Goal: Check status

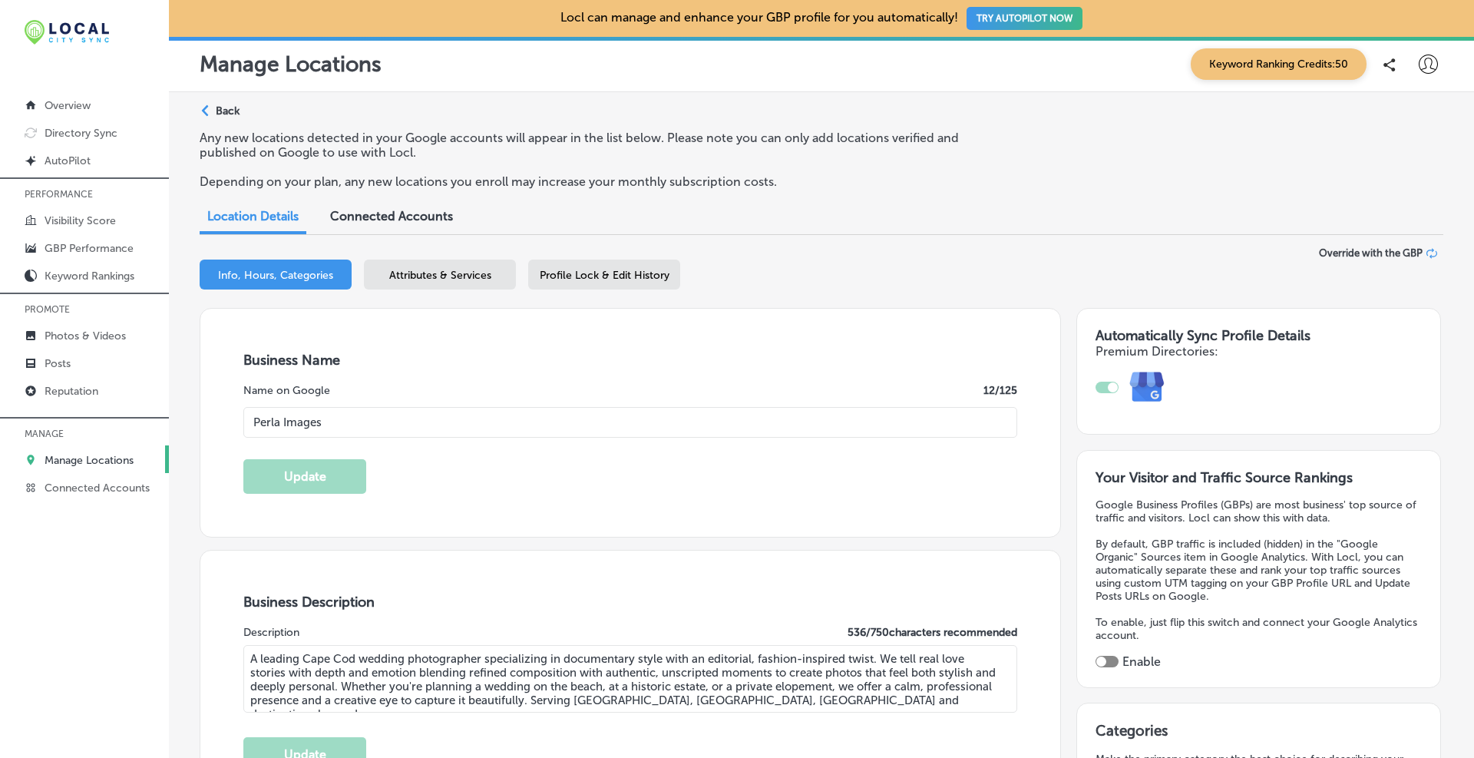
select select "US"
click at [84, 130] on p "Directory Sync" at bounding box center [81, 133] width 73 height 13
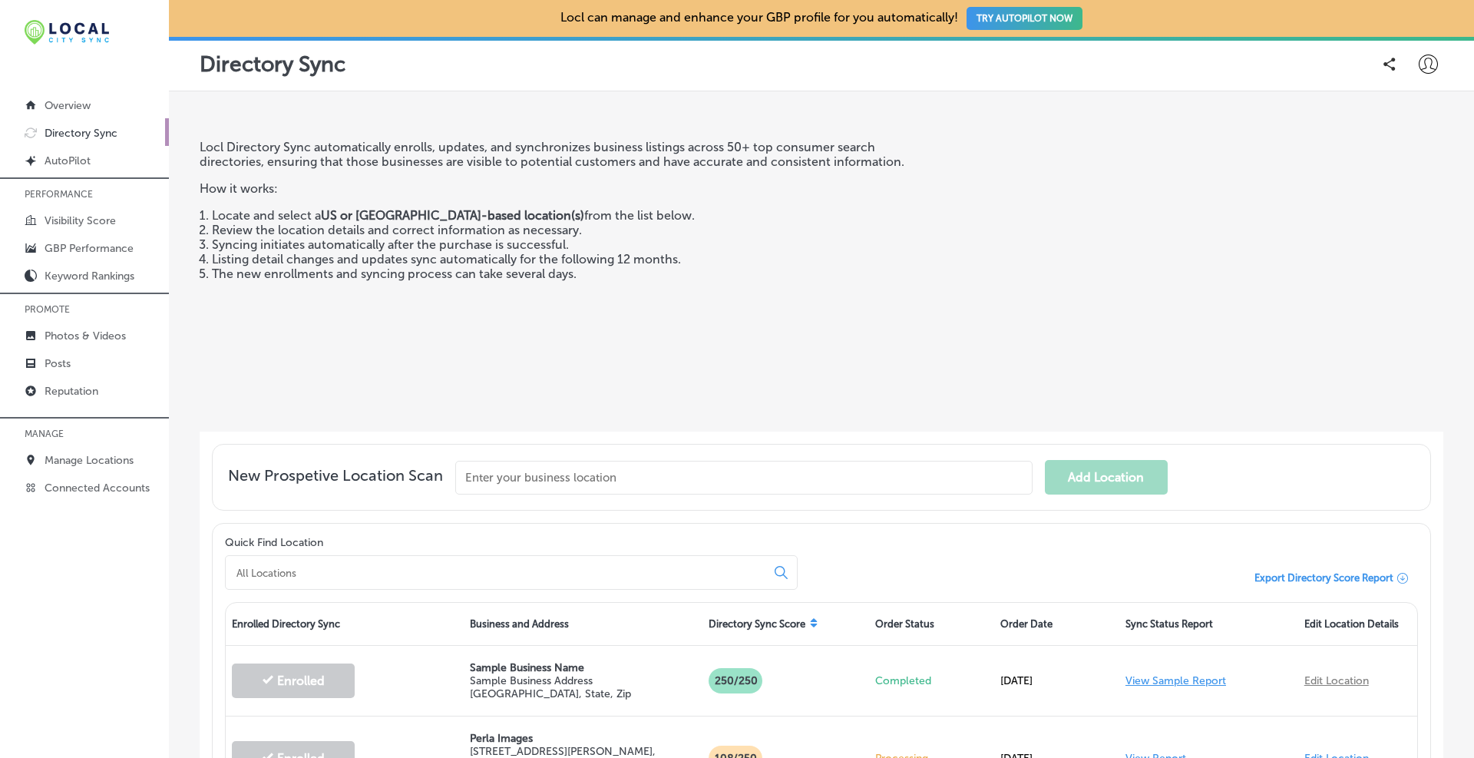
click at [514, 478] on input "text" at bounding box center [743, 478] width 577 height 34
click at [488, 570] on input at bounding box center [499, 573] width 528 height 14
type input "e"
type input "perla"
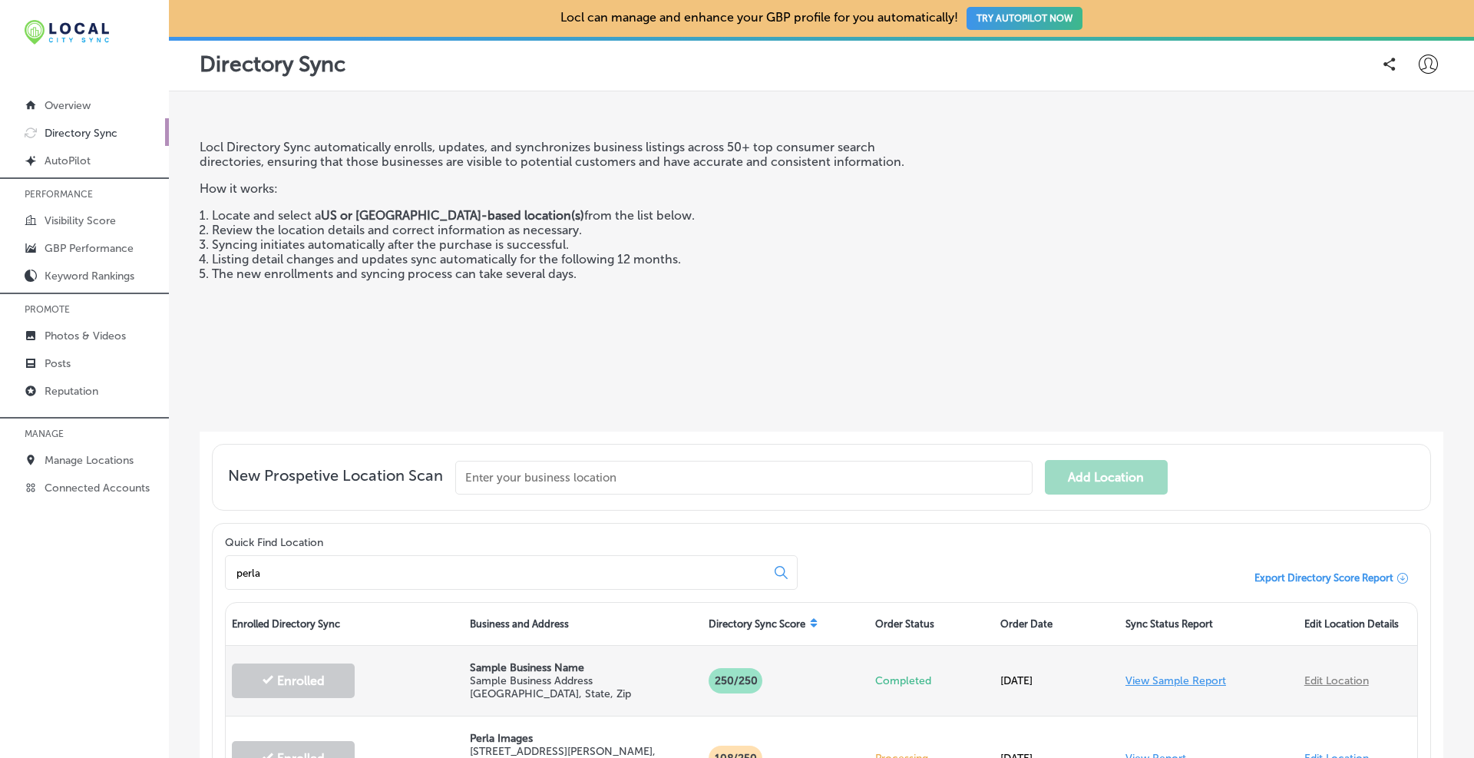
scroll to position [128, 0]
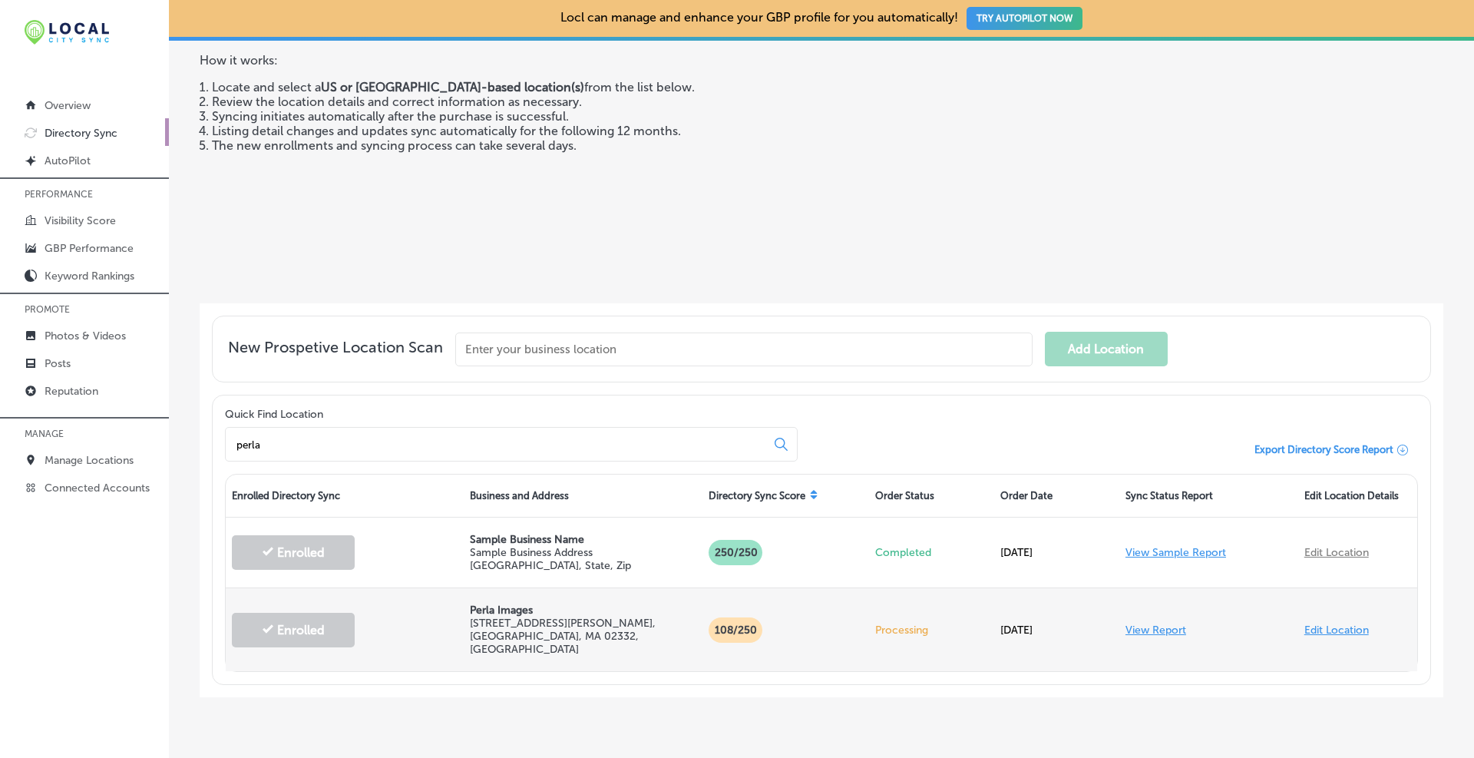
click at [1153, 623] on link "View Report" at bounding box center [1156, 629] width 61 height 13
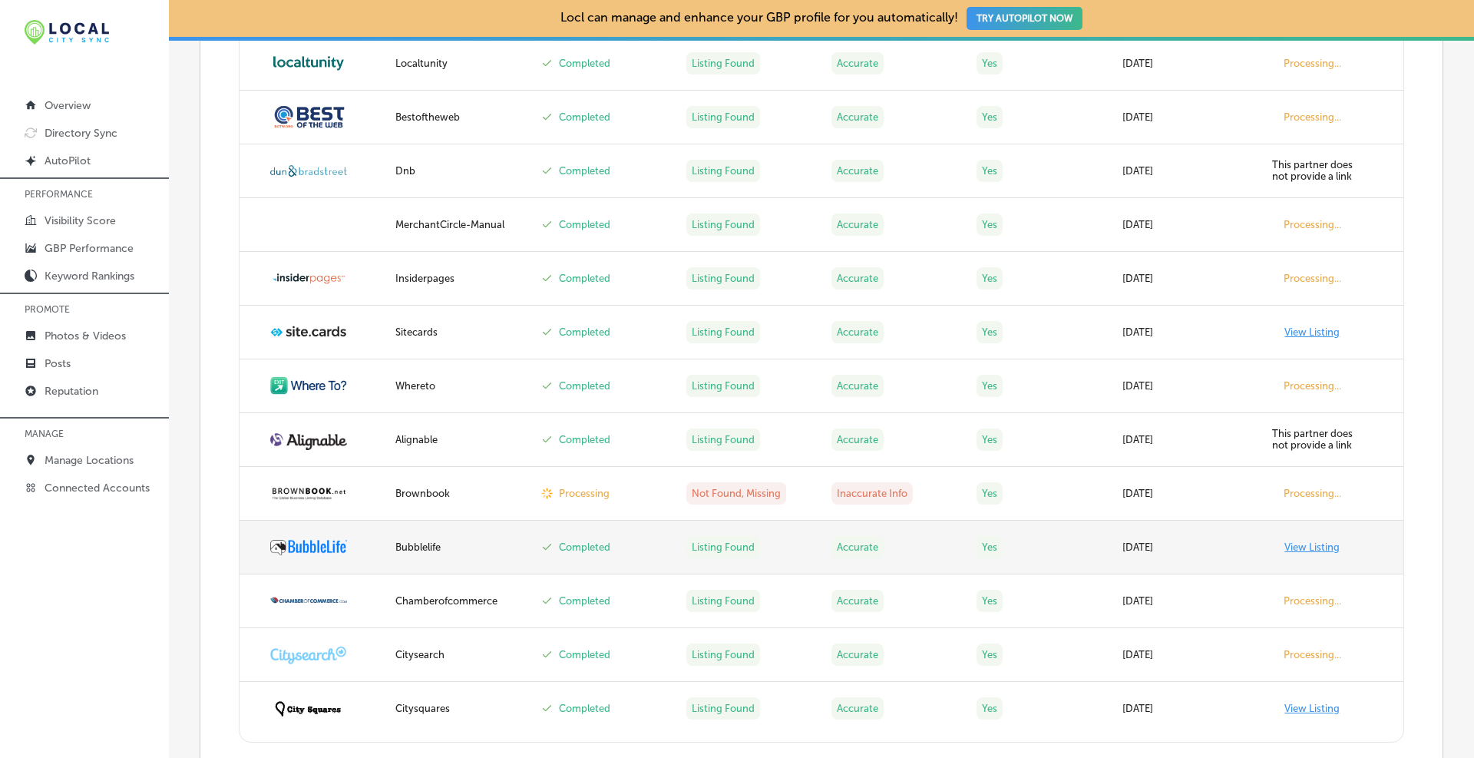
scroll to position [2861, 0]
